Goal: Task Accomplishment & Management: Use online tool/utility

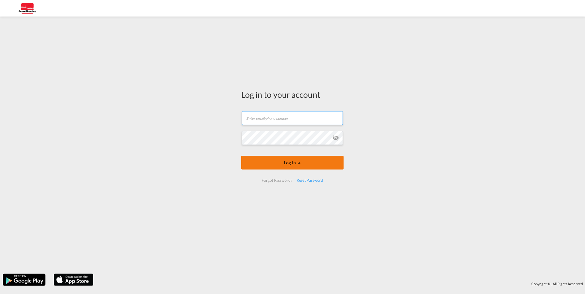
type input "[EMAIL_ADDRESS][DOMAIN_NAME]"
click at [302, 164] on button "Log In" at bounding box center [292, 163] width 103 height 14
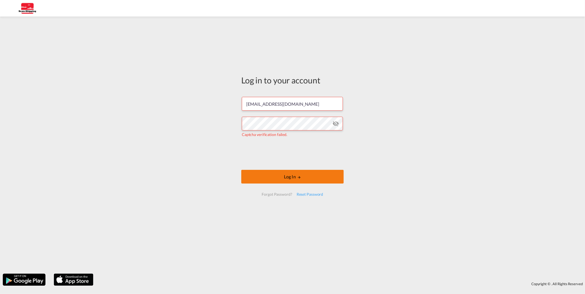
click at [304, 177] on button "Log In" at bounding box center [292, 177] width 103 height 14
